Goal: Information Seeking & Learning: Learn about a topic

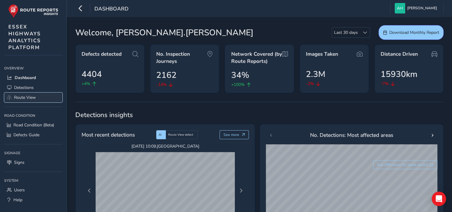
click at [28, 100] on link "Route View" at bounding box center [33, 97] width 58 height 10
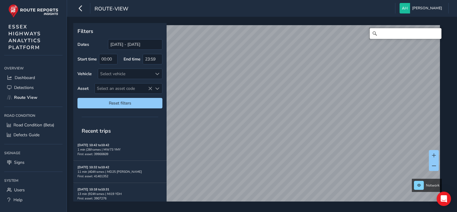
click at [400, 31] on input "Search" at bounding box center [405, 33] width 72 height 11
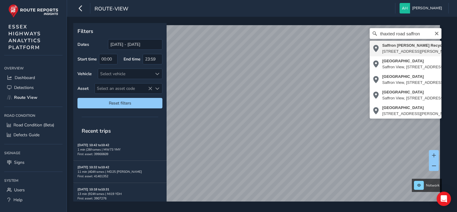
type input "[GEOGRAPHIC_DATA][PERSON_NAME], [STREET_ADDRESS][PERSON_NAME]"
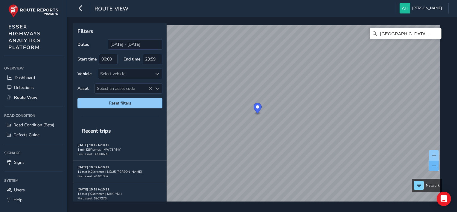
click at [433, 166] on span at bounding box center [434, 165] width 4 height 4
click at [438, 154] on button at bounding box center [434, 155] width 10 height 10
click at [436, 151] on button at bounding box center [434, 155] width 10 height 10
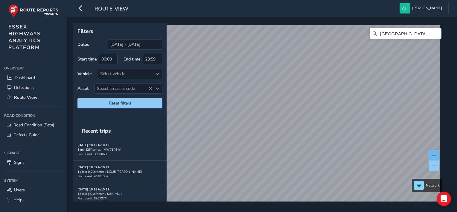
click at [433, 154] on span at bounding box center [434, 155] width 4 height 4
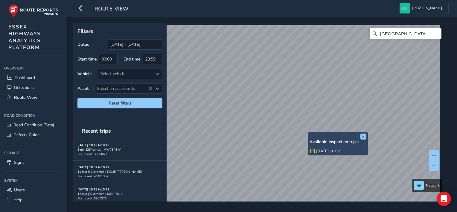
click at [319, 149] on link "[DATE] 10:02" at bounding box center [328, 150] width 24 height 5
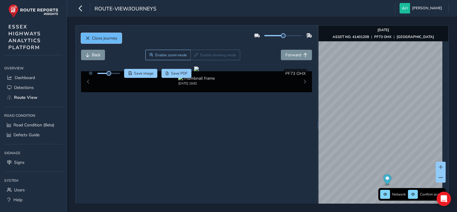
click at [85, 34] on button "Close journey" at bounding box center [101, 38] width 41 height 10
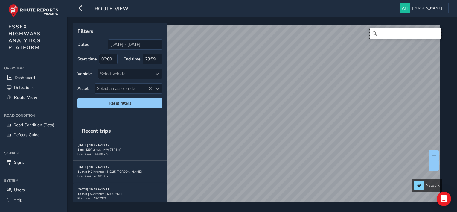
click at [385, 37] on input "Search" at bounding box center [405, 33] width 72 height 11
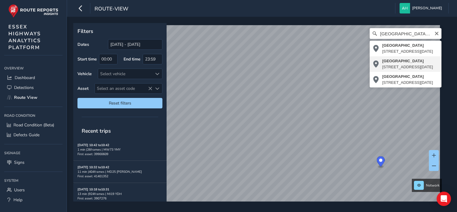
type input "[STREET_ADDRESS][DATE]"
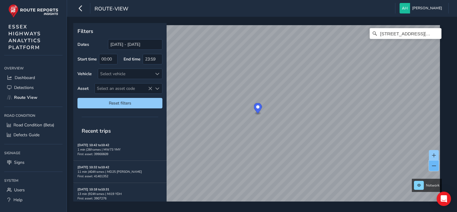
click at [435, 166] on span at bounding box center [434, 165] width 4 height 4
click at [432, 151] on button at bounding box center [434, 155] width 10 height 10
click at [433, 155] on span at bounding box center [434, 155] width 4 height 4
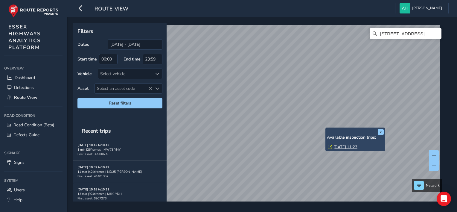
click at [335, 147] on link "[DATE] 11:23" at bounding box center [345, 146] width 24 height 5
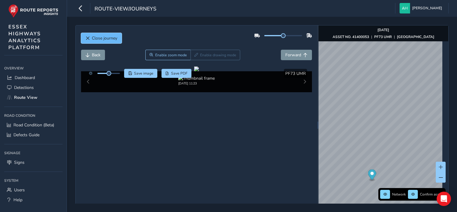
click at [115, 40] on span "Close journey" at bounding box center [104, 38] width 25 height 6
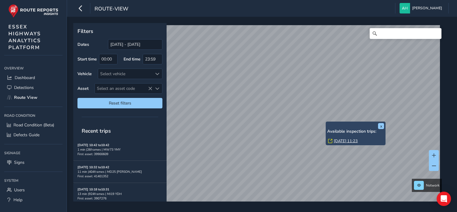
click at [327, 122] on div "x Available inspection trips: [GEOGRAPHIC_DATA][DATE] 11:23" at bounding box center [355, 133] width 60 height 24
click at [337, 140] on link "[DATE] 11:23" at bounding box center [346, 140] width 24 height 5
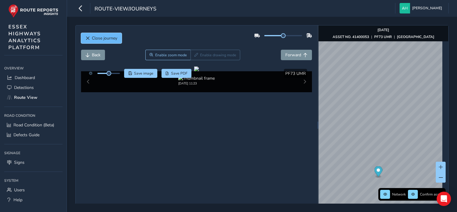
click at [89, 38] on button "Close journey" at bounding box center [101, 38] width 41 height 10
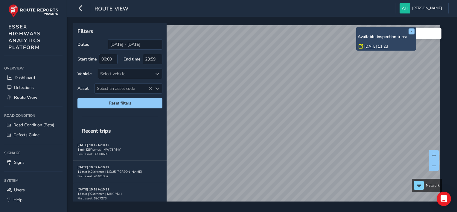
click at [365, 45] on link "[DATE] 11:23" at bounding box center [376, 46] width 24 height 5
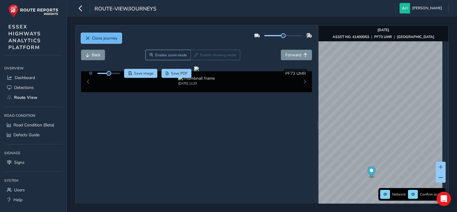
click at [111, 40] on span "Close journey" at bounding box center [104, 38] width 25 height 6
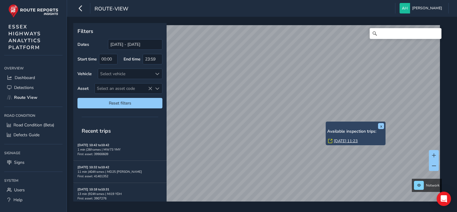
click at [337, 142] on link "[DATE] 11:23" at bounding box center [346, 140] width 24 height 5
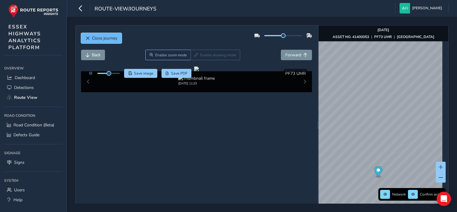
click at [98, 39] on span "Close journey" at bounding box center [104, 38] width 25 height 6
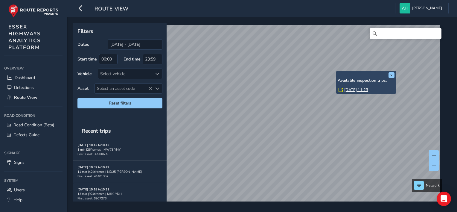
click at [347, 89] on link "[DATE] 11:23" at bounding box center [356, 89] width 24 height 5
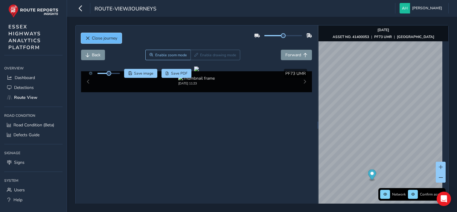
click at [115, 38] on span "Close journey" at bounding box center [104, 38] width 25 height 6
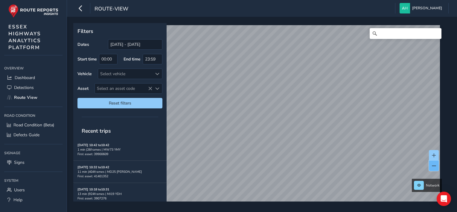
click at [435, 164] on button at bounding box center [434, 165] width 10 height 10
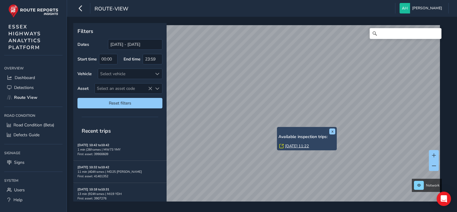
click at [288, 146] on link "[DATE] 11:22" at bounding box center [297, 145] width 24 height 5
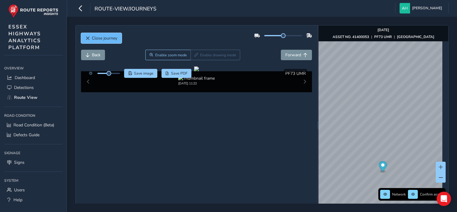
click at [99, 39] on span "Close journey" at bounding box center [104, 38] width 25 height 6
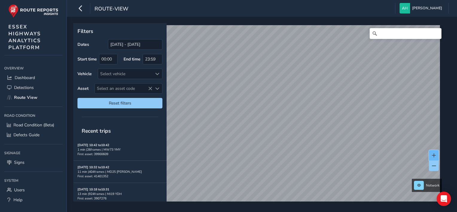
click at [434, 154] on span at bounding box center [434, 155] width 4 height 4
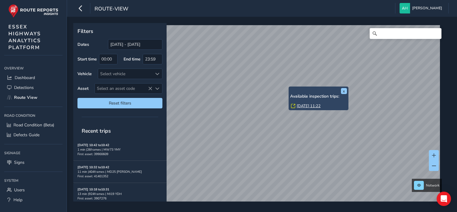
click at [298, 106] on link "[DATE] 11:22" at bounding box center [308, 105] width 24 height 5
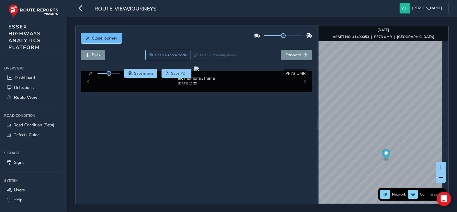
click at [90, 37] on button "Close journey" at bounding box center [101, 38] width 41 height 10
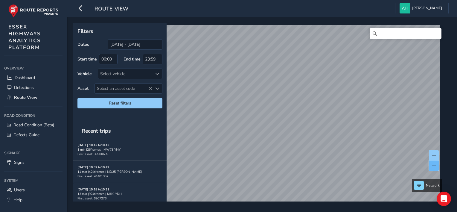
click at [433, 164] on span at bounding box center [434, 165] width 4 height 4
click at [433, 153] on span at bounding box center [434, 155] width 4 height 4
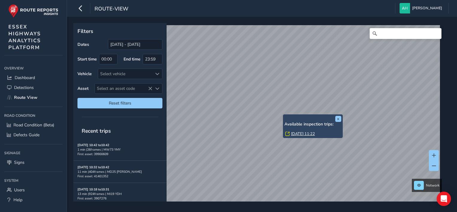
click at [295, 133] on link "[DATE] 11:22" at bounding box center [303, 133] width 24 height 5
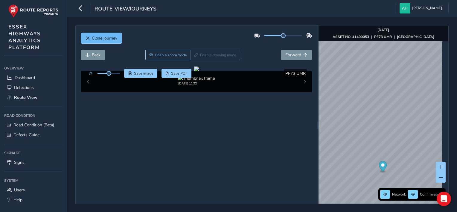
click at [101, 35] on span "Close journey" at bounding box center [104, 38] width 25 height 6
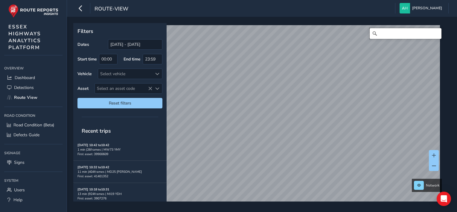
click at [391, 32] on input "Search" at bounding box center [405, 33] width 72 height 11
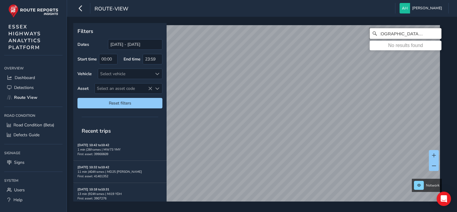
scroll to position [0, 10]
type input "[STREET_ADDRESS][PERSON_NAME]"
click at [424, 33] on input "[STREET_ADDRESS][PERSON_NAME]" at bounding box center [405, 33] width 72 height 11
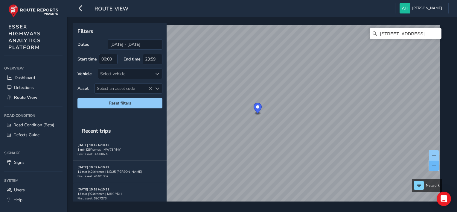
click at [434, 163] on span at bounding box center [434, 165] width 4 height 4
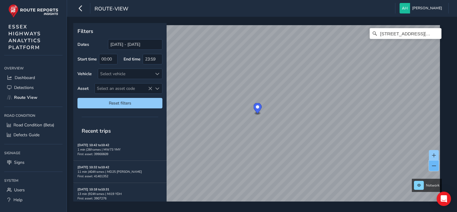
click at [434, 163] on span at bounding box center [434, 165] width 4 height 4
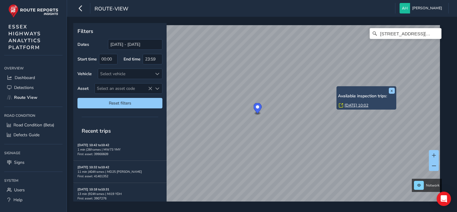
click at [337, 87] on div "x Available inspection trips: [DATE] 10:02" at bounding box center [366, 98] width 60 height 24
click at [349, 103] on link "[DATE] 10:02" at bounding box center [356, 105] width 24 height 5
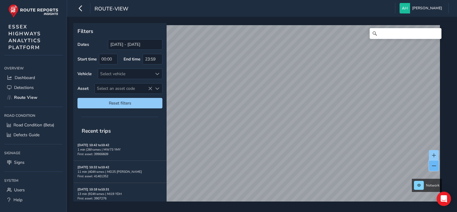
click at [434, 165] on span at bounding box center [434, 165] width 4 height 4
click at [434, 153] on span at bounding box center [434, 155] width 4 height 4
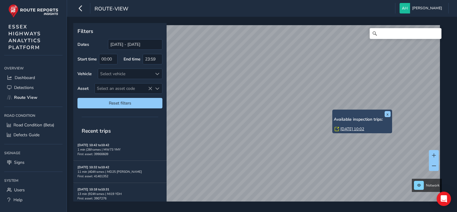
click at [347, 128] on link "[DATE] 10:02" at bounding box center [352, 128] width 24 height 5
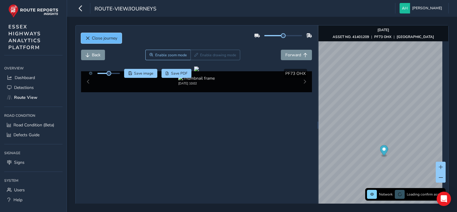
click at [98, 34] on button "Close journey" at bounding box center [101, 38] width 41 height 10
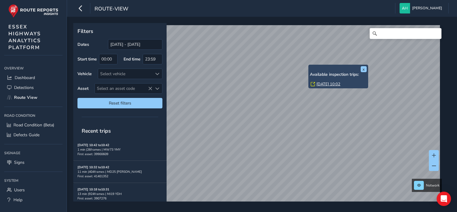
click at [308, 65] on div "x Available inspection trips: [DATE] 10:02" at bounding box center [338, 77] width 60 height 24
click at [322, 84] on link "[DATE] 10:02" at bounding box center [328, 83] width 24 height 5
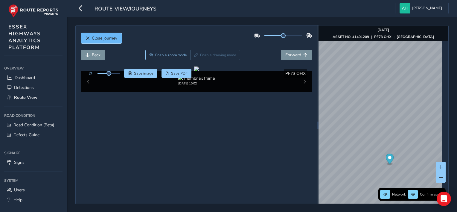
click at [113, 37] on span "Close journey" at bounding box center [104, 38] width 25 height 6
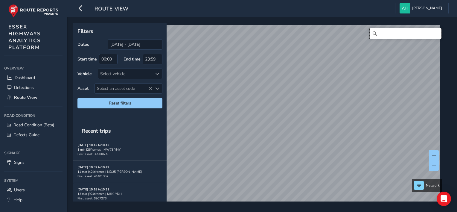
click at [394, 34] on input "Search" at bounding box center [405, 33] width 72 height 11
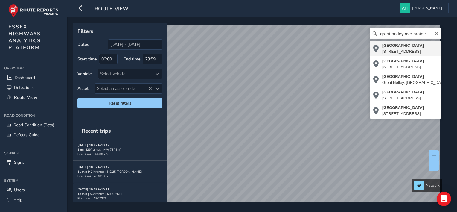
type input "[STREET_ADDRESS]"
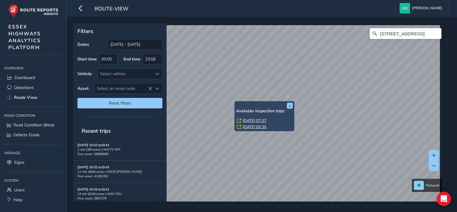
click at [266, 119] on link "[DATE] 07:37" at bounding box center [254, 120] width 24 height 5
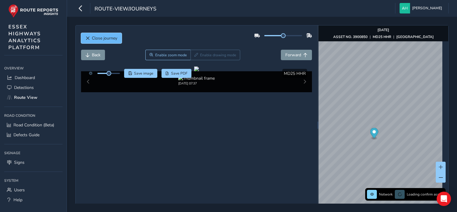
click at [108, 40] on span "Close journey" at bounding box center [104, 38] width 25 height 6
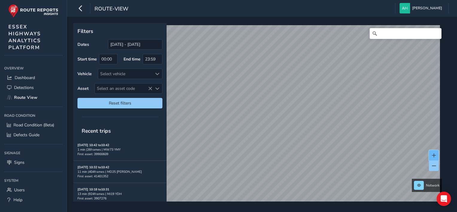
click at [435, 153] on span at bounding box center [434, 155] width 4 height 4
click at [402, 35] on input "Search" at bounding box center [405, 33] width 72 height 11
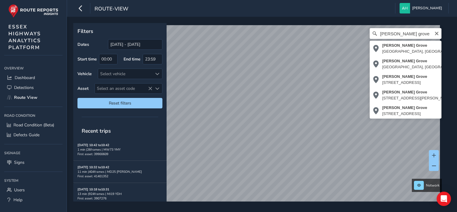
type input "[PERSON_NAME][STREET_ADDRESS][PERSON_NAME][PERSON_NAME]"
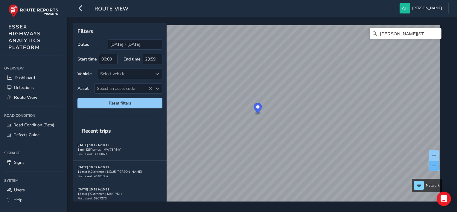
click at [435, 167] on button at bounding box center [434, 165] width 10 height 10
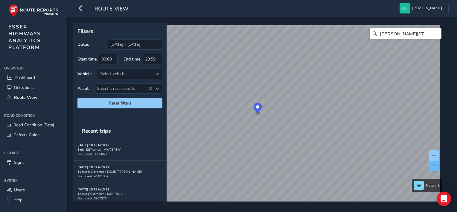
click at [435, 167] on button at bounding box center [434, 165] width 10 height 10
click at [434, 162] on button at bounding box center [434, 165] width 10 height 10
click at [435, 152] on button at bounding box center [434, 155] width 10 height 10
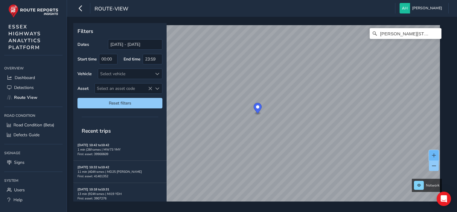
click at [435, 152] on button at bounding box center [434, 155] width 10 height 10
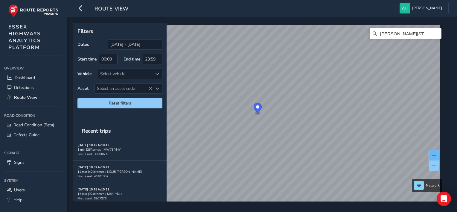
click at [435, 152] on button at bounding box center [434, 155] width 10 height 10
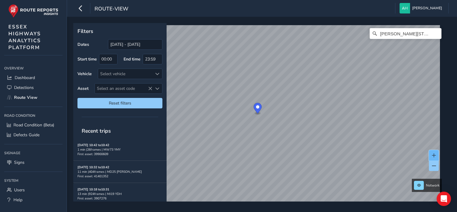
click at [435, 152] on button at bounding box center [434, 155] width 10 height 10
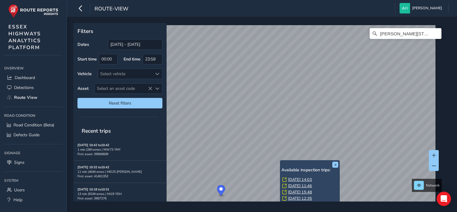
click at [292, 178] on link "[DATE] 14:03" at bounding box center [300, 179] width 24 height 5
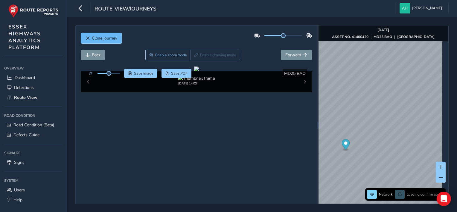
click at [111, 37] on span "Close journey" at bounding box center [104, 38] width 25 height 6
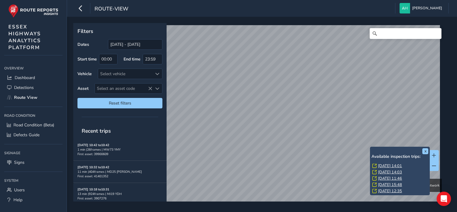
click at [383, 165] on link "[DATE] 14:01" at bounding box center [390, 165] width 24 height 5
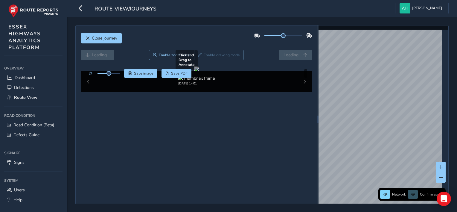
click at [194, 71] on div at bounding box center [196, 68] width 5 height 5
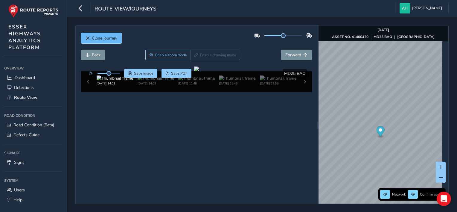
click at [117, 38] on span "Close journey" at bounding box center [104, 38] width 25 height 6
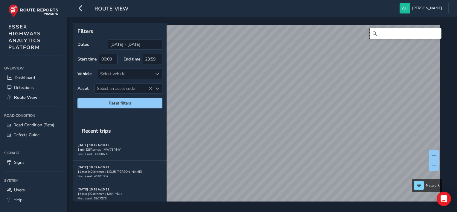
click at [386, 31] on input "Search" at bounding box center [405, 33] width 72 height 11
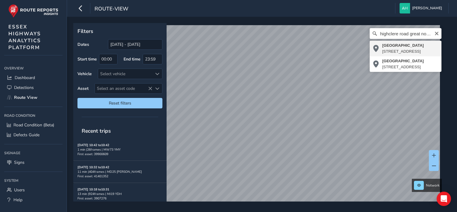
type input "[STREET_ADDRESS]"
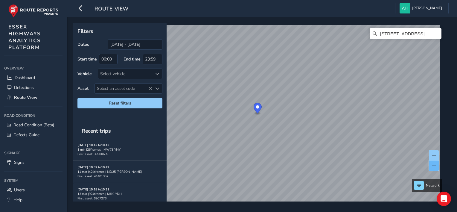
click at [434, 164] on span at bounding box center [434, 165] width 4 height 4
click at [435, 153] on span at bounding box center [434, 155] width 4 height 4
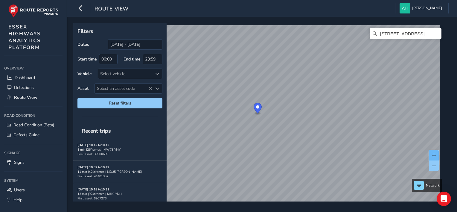
click at [435, 153] on span at bounding box center [434, 155] width 4 height 4
click at [434, 33] on icon "Clear" at bounding box center [436, 33] width 5 height 5
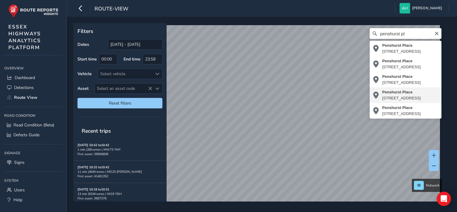
type input "[STREET_ADDRESS]"
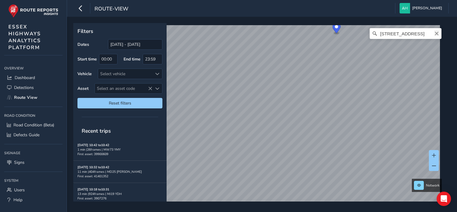
click at [435, 34] on icon "Clear" at bounding box center [437, 34] width 4 height 4
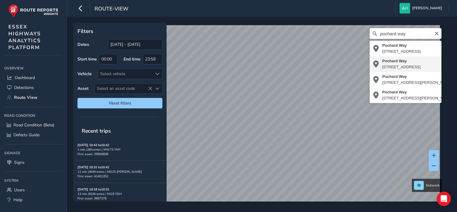
type input "[STREET_ADDRESS]"
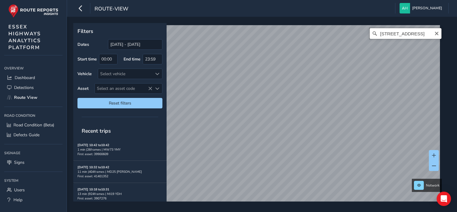
click at [414, 35] on input "[STREET_ADDRESS]" at bounding box center [405, 33] width 72 height 11
click at [406, 30] on input "[STREET_ADDRESS]" at bounding box center [405, 33] width 72 height 11
click at [401, 33] on input "[STREET_ADDRESS]" at bounding box center [405, 33] width 72 height 11
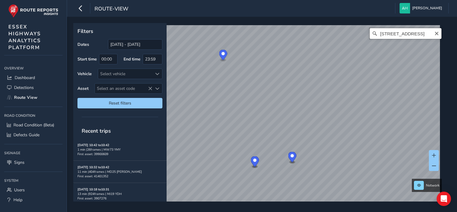
click at [388, 35] on input "[STREET_ADDRESS]" at bounding box center [405, 33] width 72 height 11
click at [371, 33] on icon at bounding box center [374, 33] width 6 height 6
click at [435, 33] on icon "Clear" at bounding box center [437, 34] width 4 height 4
click at [407, 33] on input "[STREET_ADDRESS]" at bounding box center [405, 33] width 72 height 11
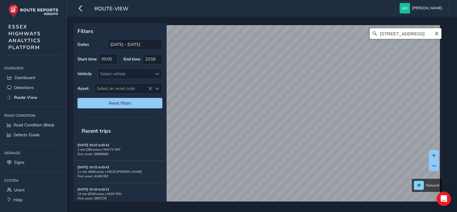
click at [407, 33] on input "[STREET_ADDRESS]" at bounding box center [405, 33] width 72 height 11
click at [413, 33] on input "[STREET_ADDRESS]" at bounding box center [405, 33] width 72 height 11
click at [404, 35] on input "[STREET_ADDRESS]" at bounding box center [405, 33] width 72 height 11
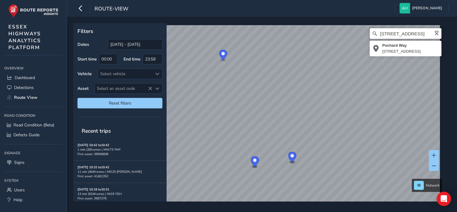
type input "[STREET_ADDRESS]"
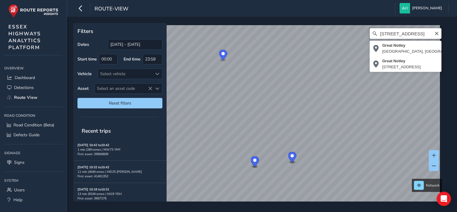
click at [412, 33] on input "[STREET_ADDRESS]" at bounding box center [405, 33] width 72 height 11
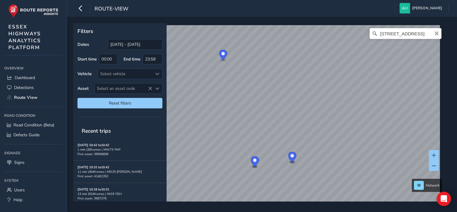
click at [434, 33] on icon "Clear" at bounding box center [436, 33] width 5 height 5
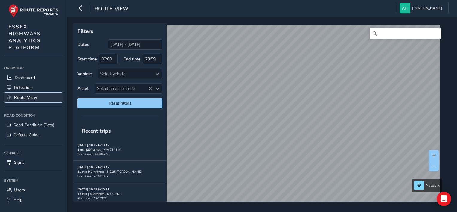
click at [26, 96] on span "Route View" at bounding box center [25, 97] width 23 height 6
click at [381, 33] on input "Search" at bounding box center [405, 33] width 72 height 11
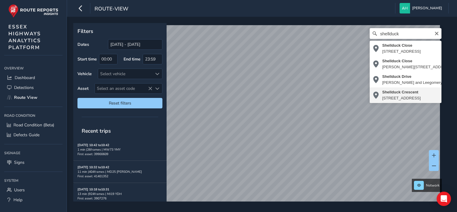
type input "[STREET_ADDRESS]"
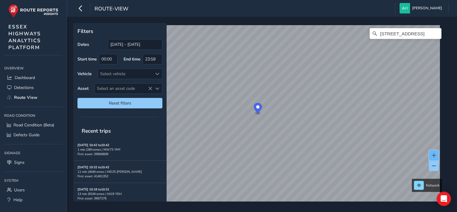
click at [433, 151] on button at bounding box center [434, 155] width 10 height 10
click at [433, 165] on span at bounding box center [434, 165] width 4 height 4
click at [433, 164] on span at bounding box center [434, 165] width 4 height 4
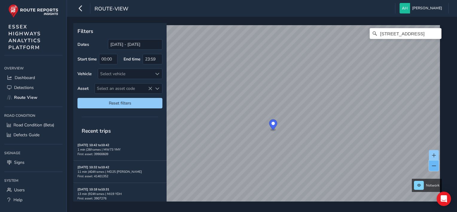
click at [433, 164] on span at bounding box center [434, 165] width 4 height 4
click at [434, 155] on span at bounding box center [434, 155] width 4 height 4
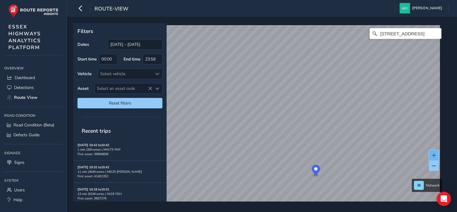
click at [434, 155] on span at bounding box center [434, 155] width 4 height 4
click at [397, 36] on input "[STREET_ADDRESS]" at bounding box center [405, 33] width 72 height 11
click at [436, 164] on button at bounding box center [434, 165] width 10 height 10
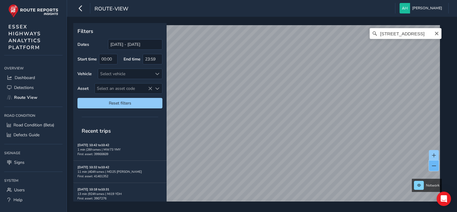
click at [436, 164] on button at bounding box center [434, 165] width 10 height 10
click at [434, 152] on button at bounding box center [434, 155] width 10 height 10
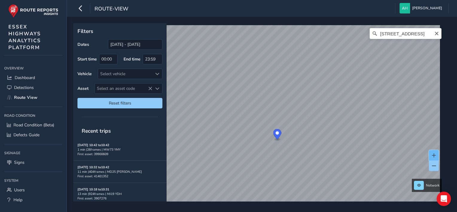
click at [434, 152] on button at bounding box center [434, 155] width 10 height 10
click at [394, 30] on input "[STREET_ADDRESS]" at bounding box center [405, 33] width 72 height 11
click at [435, 34] on icon "Clear" at bounding box center [437, 34] width 4 height 4
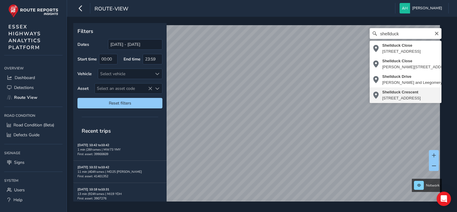
type input "[STREET_ADDRESS]"
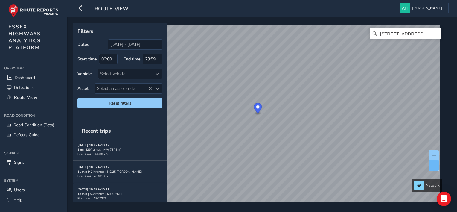
click at [435, 166] on span at bounding box center [434, 165] width 4 height 4
click at [435, 33] on icon "Clear" at bounding box center [437, 34] width 4 height 4
click at [432, 33] on input "Search" at bounding box center [405, 33] width 72 height 11
click at [396, 32] on input "Search" at bounding box center [405, 33] width 72 height 11
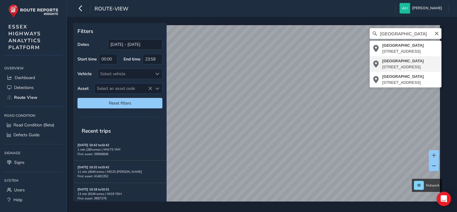
type input "Oak Road, Rivenhall, Rivenhall End, Braintree, Essex, England, CM8 3HE, United …"
